Goal: Task Accomplishment & Management: Understand process/instructions

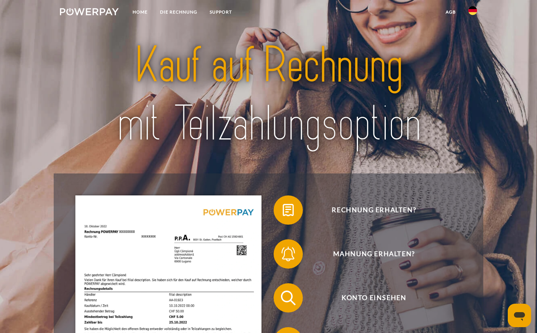
click at [475, 12] on img at bounding box center [473, 10] width 9 height 9
click at [132, 10] on link "Home" at bounding box center [139, 11] width 27 height 13
click at [174, 12] on link "DIE RECHNUNG" at bounding box center [179, 11] width 50 height 13
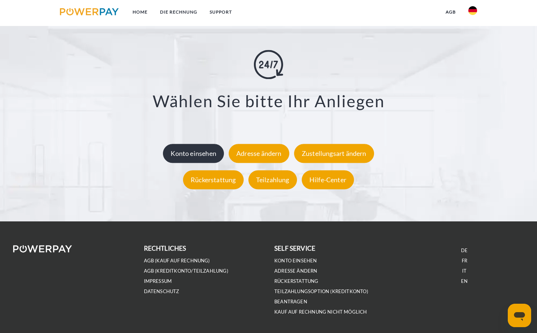
scroll to position [1319, 0]
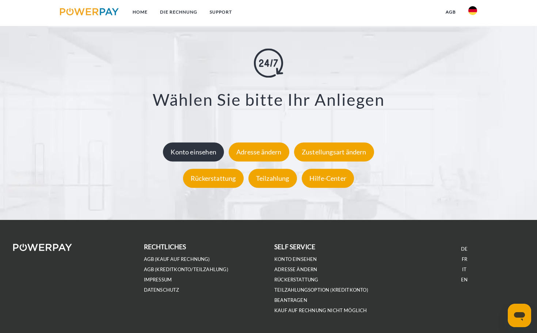
click at [199, 153] on div "Konto einsehen" at bounding box center [193, 152] width 61 height 19
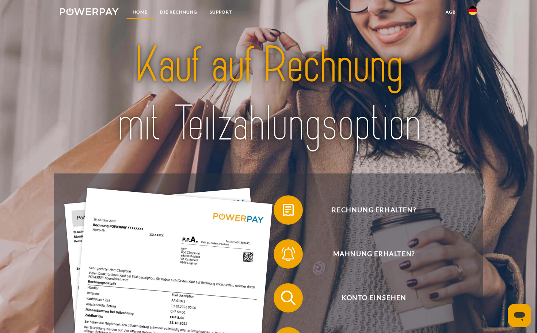
click at [137, 12] on link "Home" at bounding box center [139, 11] width 27 height 13
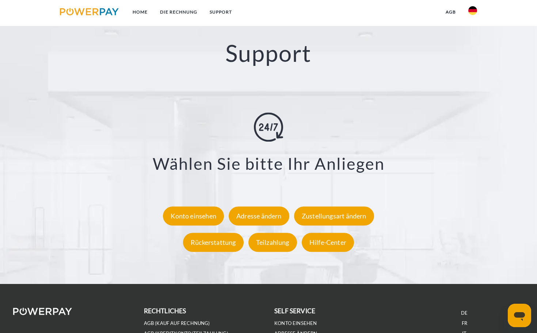
scroll to position [1257, 0]
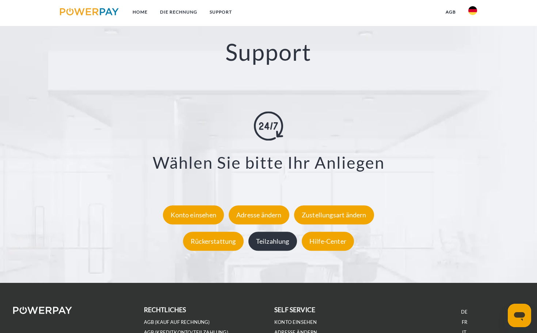
click at [267, 242] on div "Teilzahlung" at bounding box center [273, 241] width 49 height 19
